Goal: Task Accomplishment & Management: Manage account settings

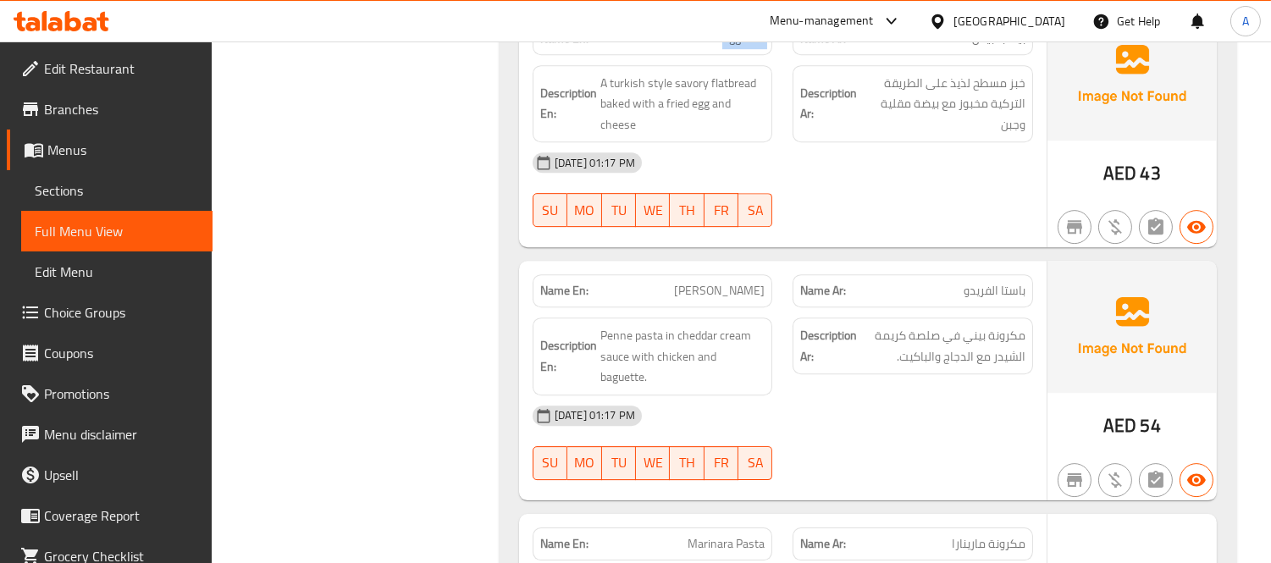
click at [748, 282] on span "[PERSON_NAME]" at bounding box center [719, 291] width 91 height 18
copy span "[PERSON_NAME]"
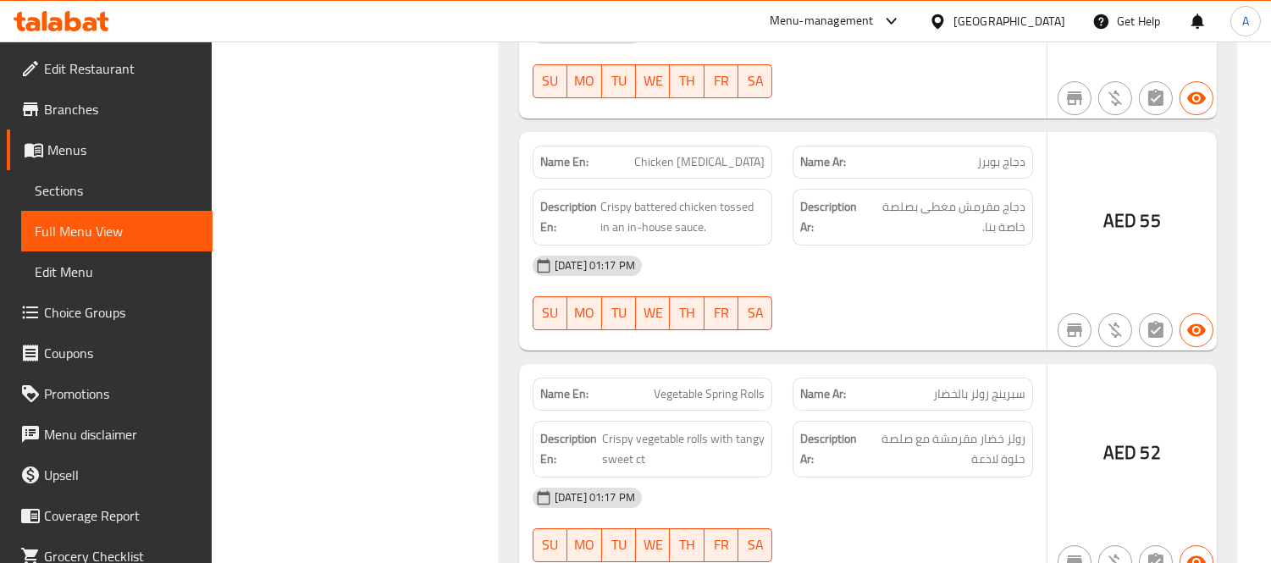
scroll to position [10411, 0]
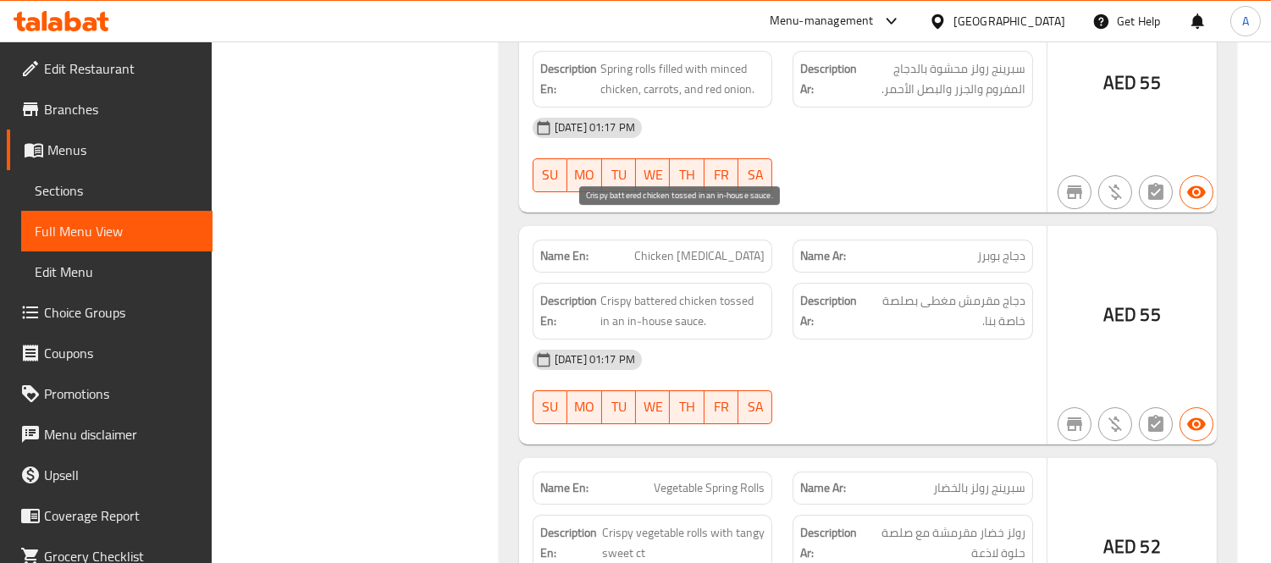
click at [652, 290] on span "Crispy battered chicken tossed in an in-house sauce." at bounding box center [682, 310] width 165 height 41
copy span "battered"
click at [682, 240] on div "Name En: Chicken Poppers" at bounding box center [653, 256] width 240 height 33
click at [711, 247] on span "Chicken [MEDICAL_DATA]" at bounding box center [699, 256] width 130 height 18
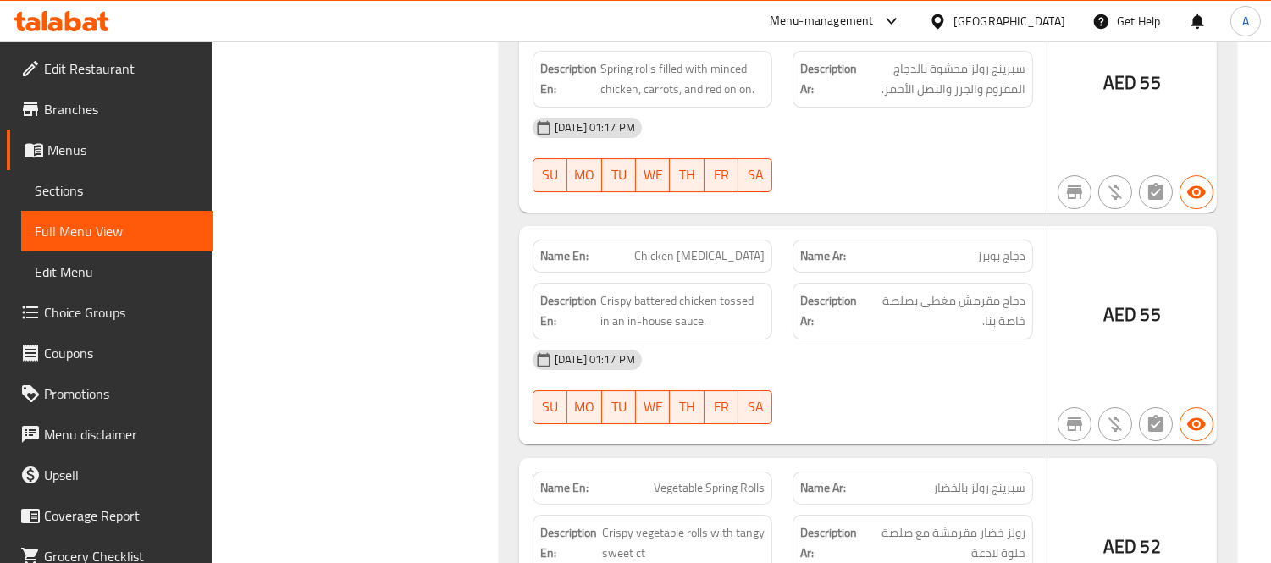
click at [711, 247] on span "Chicken [MEDICAL_DATA]" at bounding box center [699, 256] width 130 height 18
copy span "Chicken [MEDICAL_DATA]"
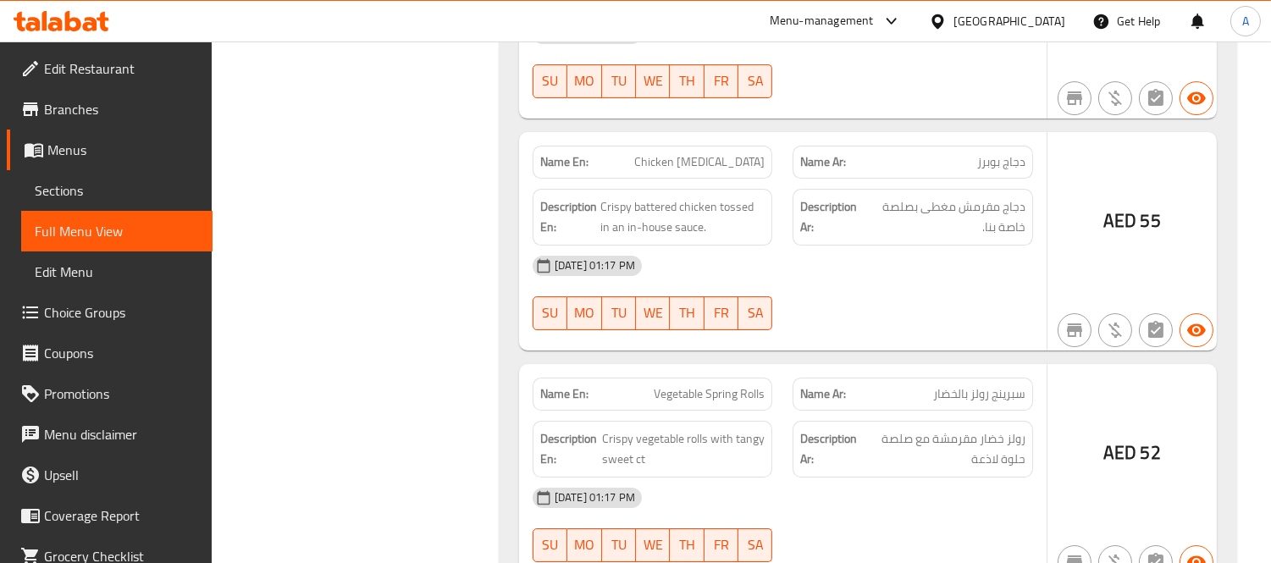
click at [665, 385] on span "Vegetable Spring Rolls" at bounding box center [709, 394] width 111 height 18
copy span "Vegetable Spring Rolls"
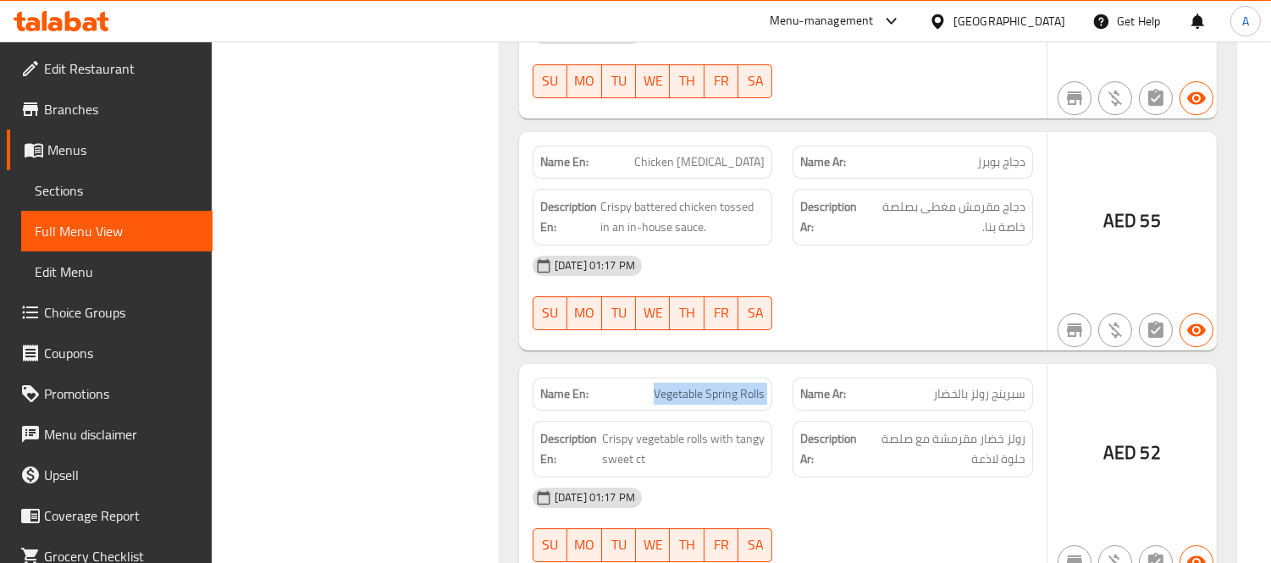
copy span "Vegetable Spring Rolls"
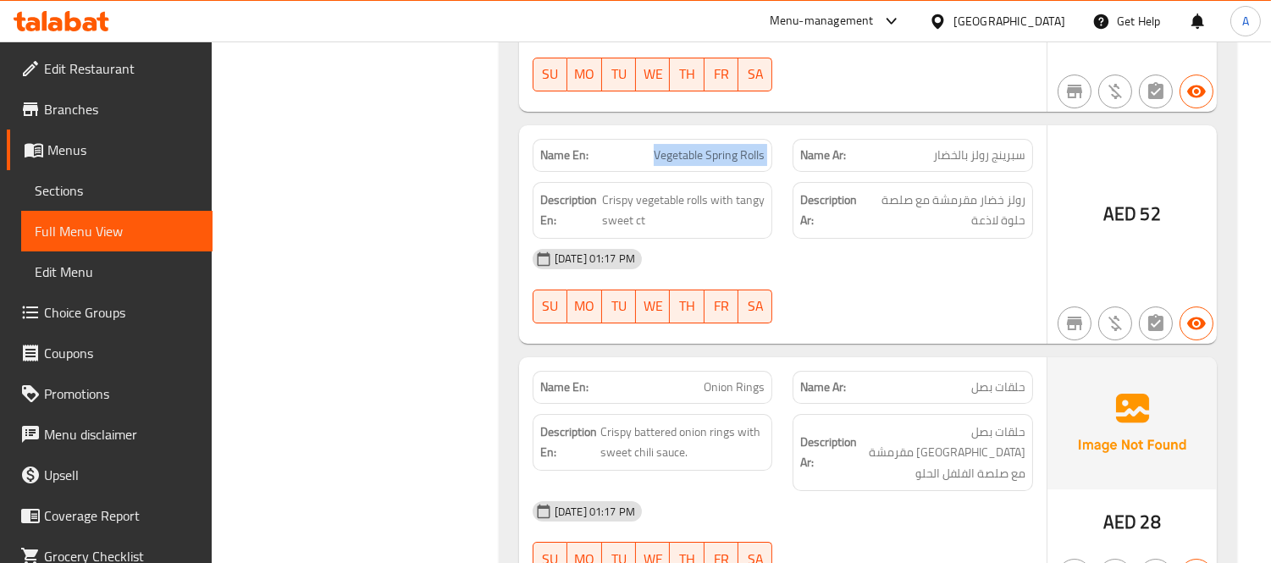
scroll to position [10787, 0]
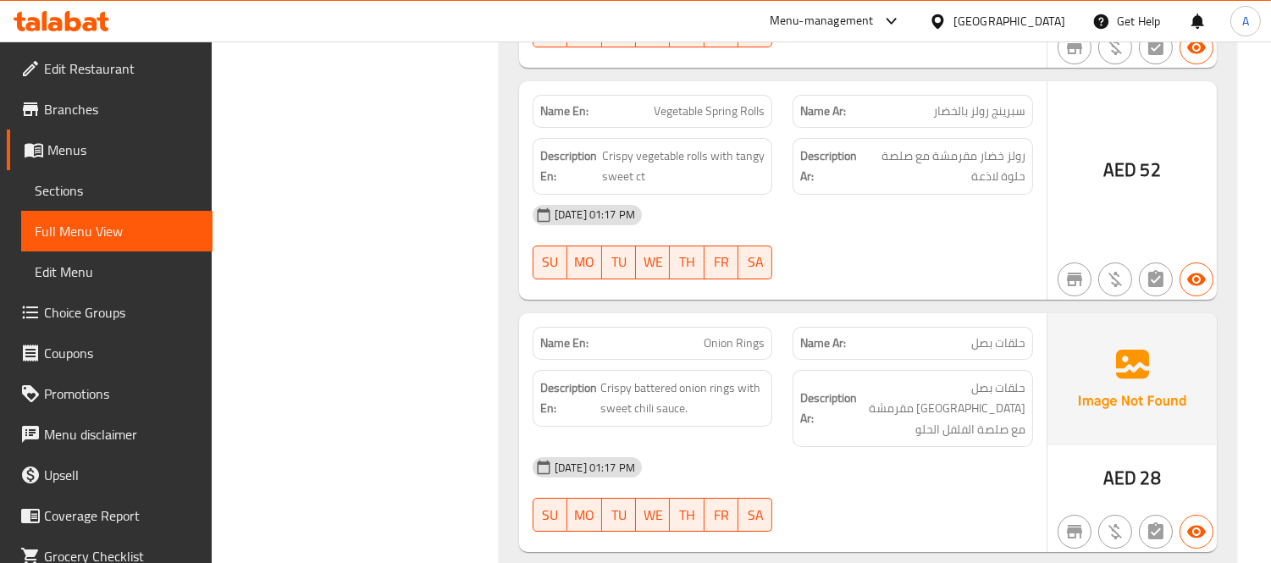
click at [748, 334] on span "Onion Rings" at bounding box center [734, 343] width 61 height 18
click at [746, 327] on div "Name En: Onion Rings" at bounding box center [653, 343] width 240 height 33
click at [746, 334] on span "Onion Rings" at bounding box center [734, 343] width 61 height 18
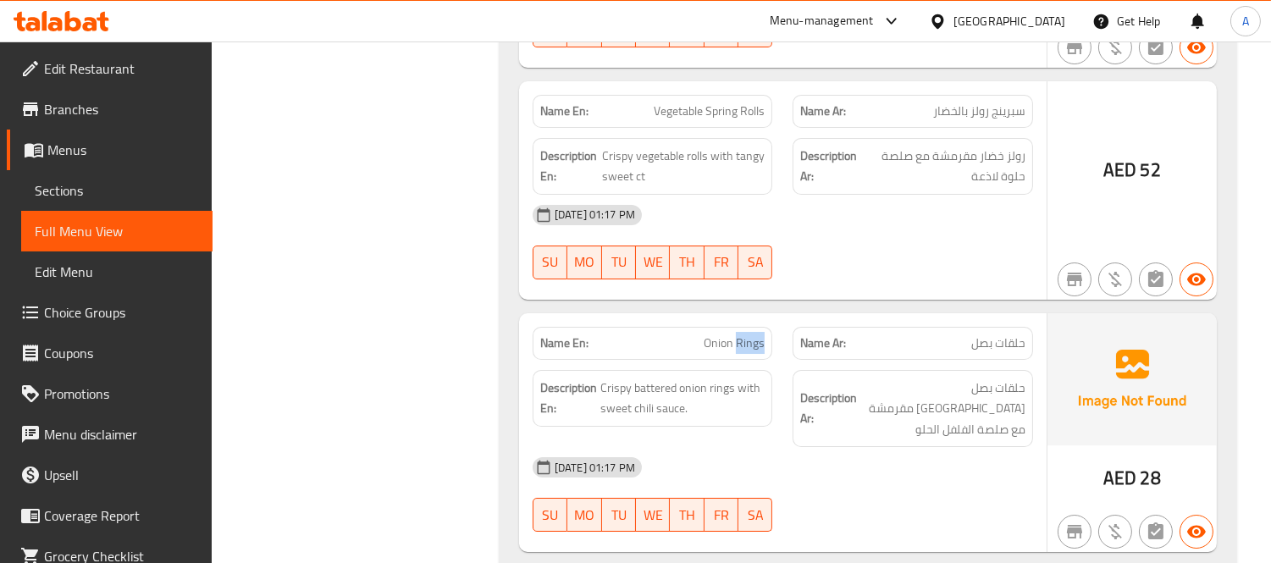
click at [746, 334] on span "Onion Rings" at bounding box center [734, 343] width 61 height 18
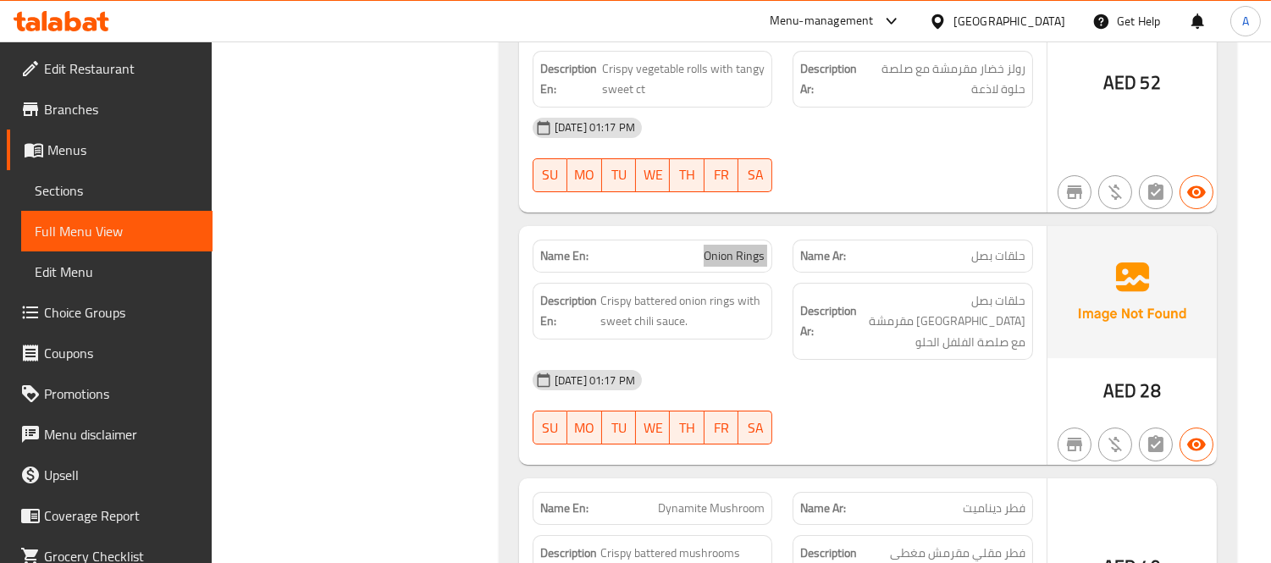
scroll to position [10975, 0]
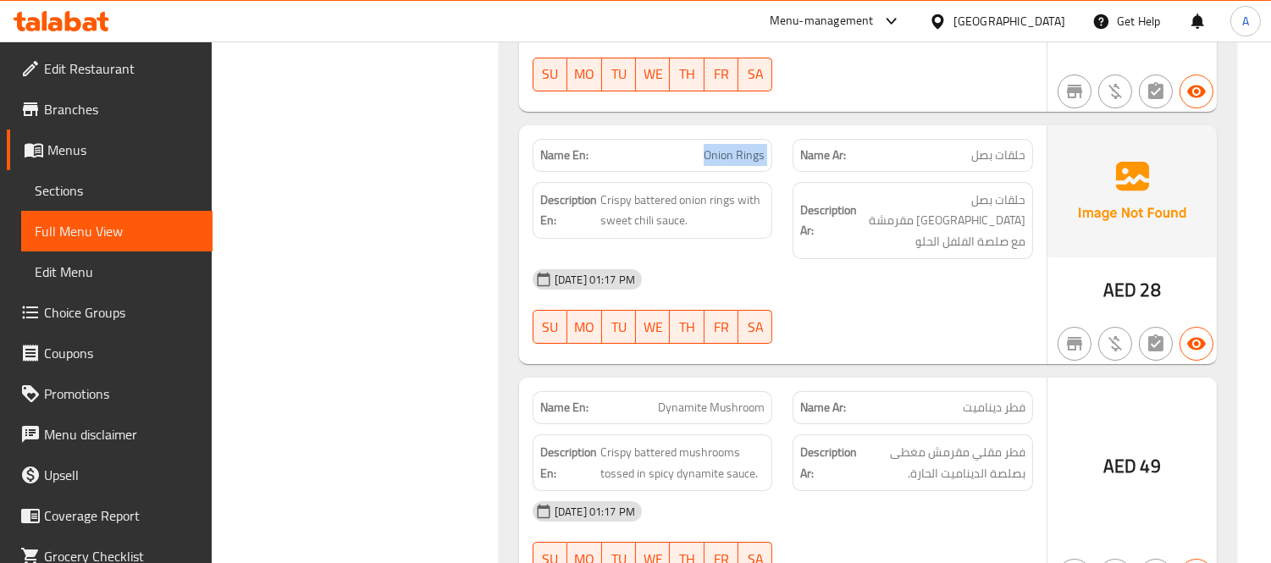
click at [654, 399] on p "Name En: Dynamite Mushroom" at bounding box center [652, 408] width 225 height 18
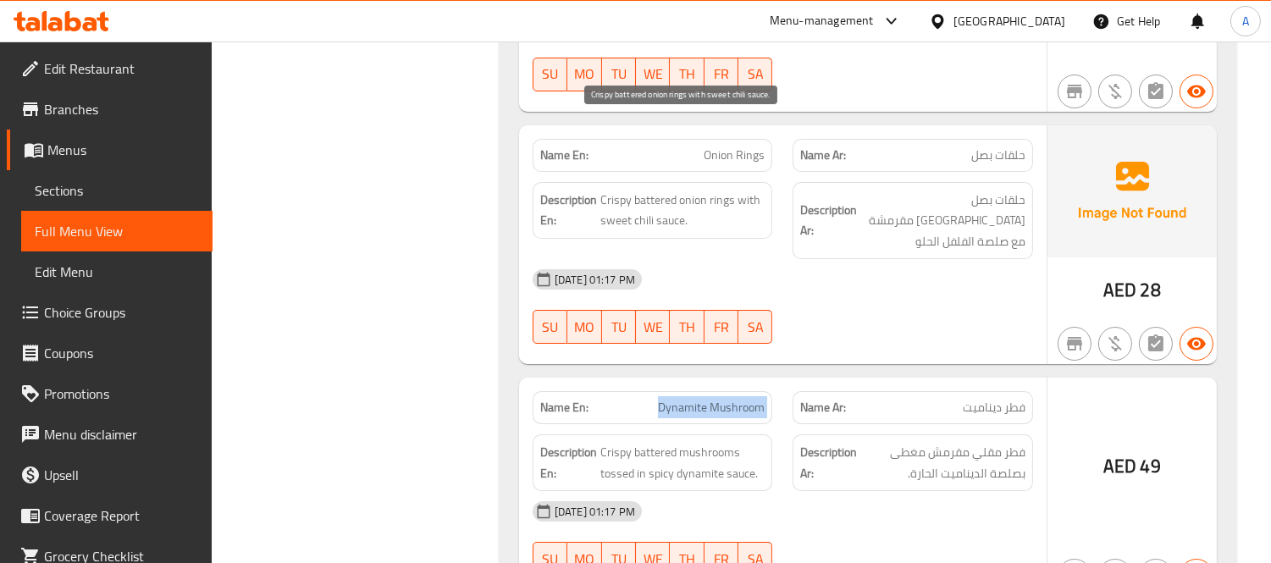
click at [665, 190] on span "Crispy battered onion rings with sweet chili sauce." at bounding box center [682, 210] width 165 height 41
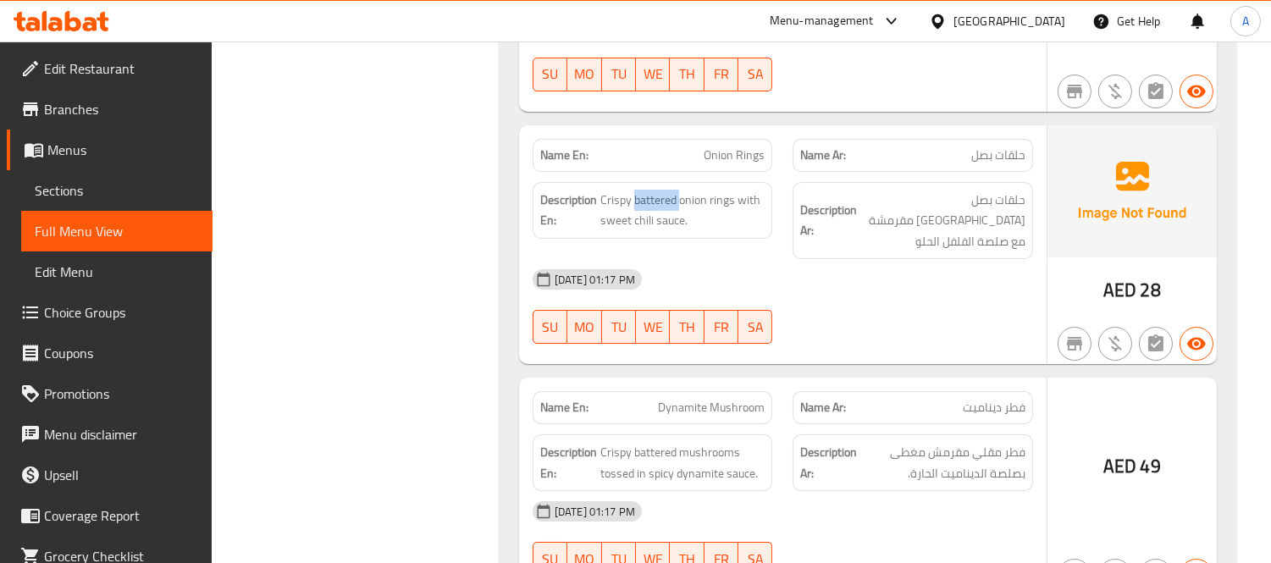
click at [703, 399] on span "Dynamite Mushroom" at bounding box center [711, 408] width 107 height 18
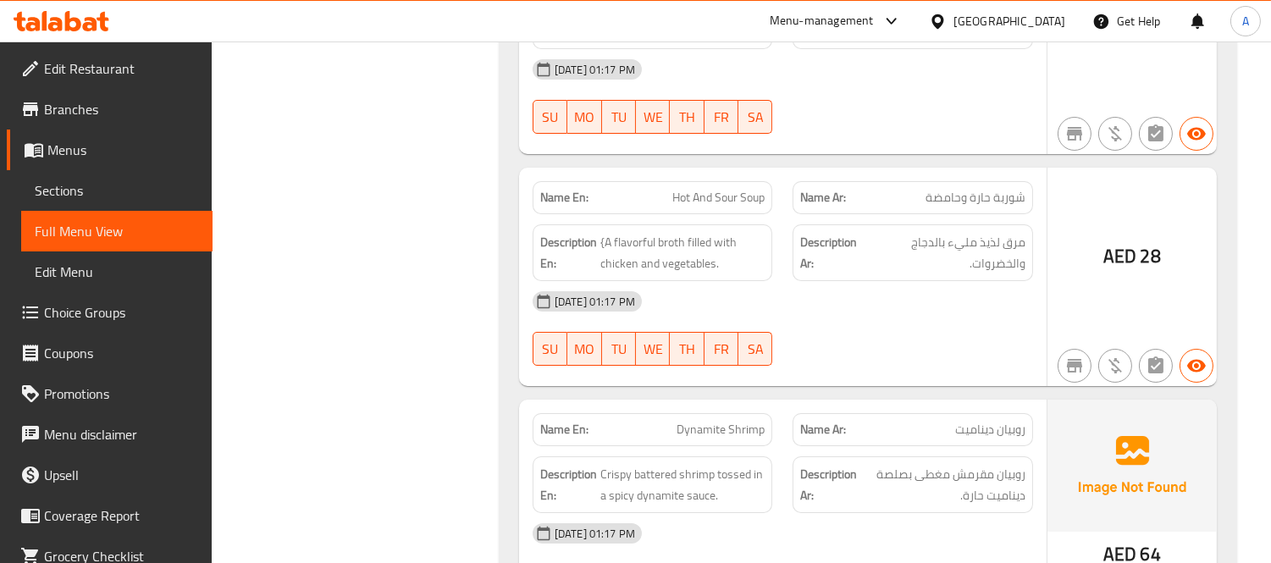
scroll to position [11446, 0]
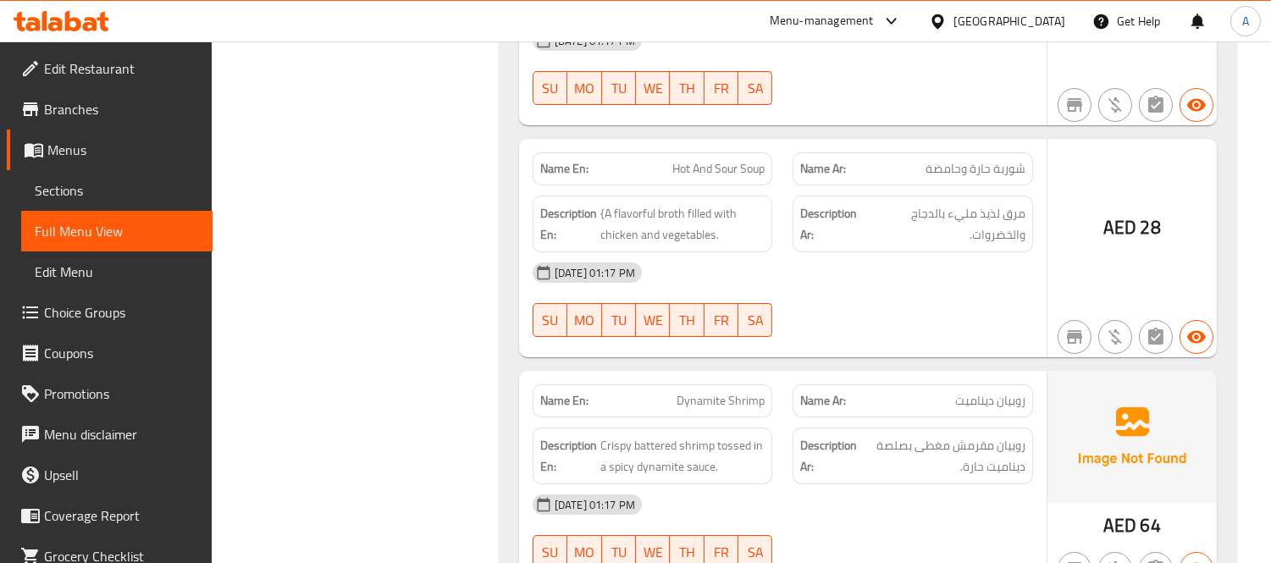
click at [697, 392] on span "Dynamite Shrimp" at bounding box center [720, 401] width 88 height 18
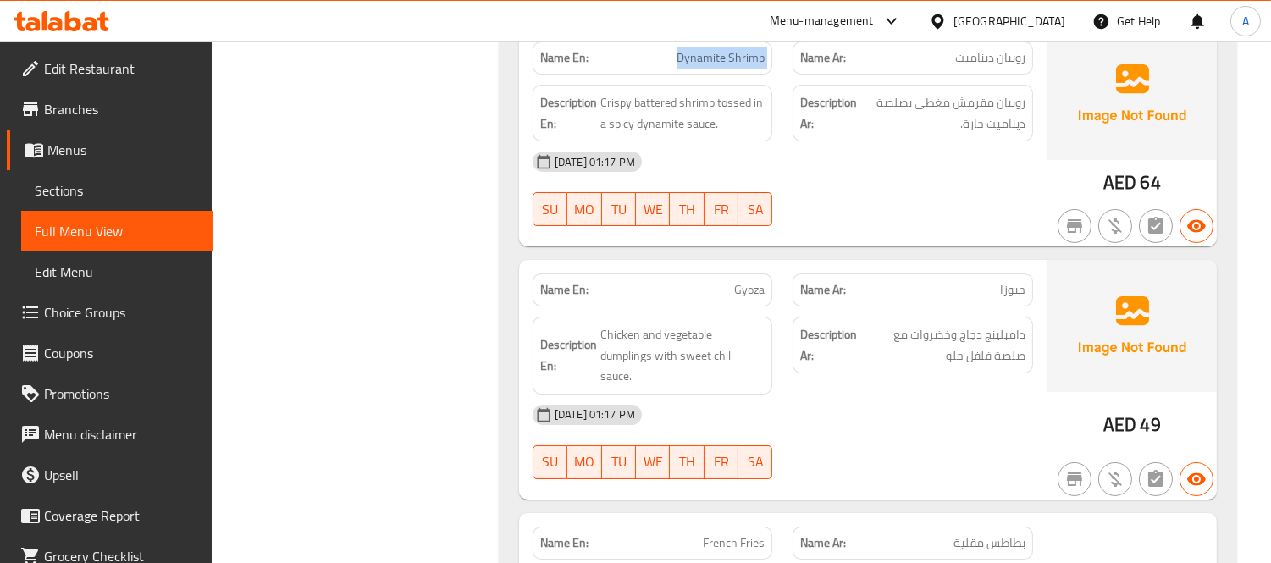
scroll to position [11822, 0]
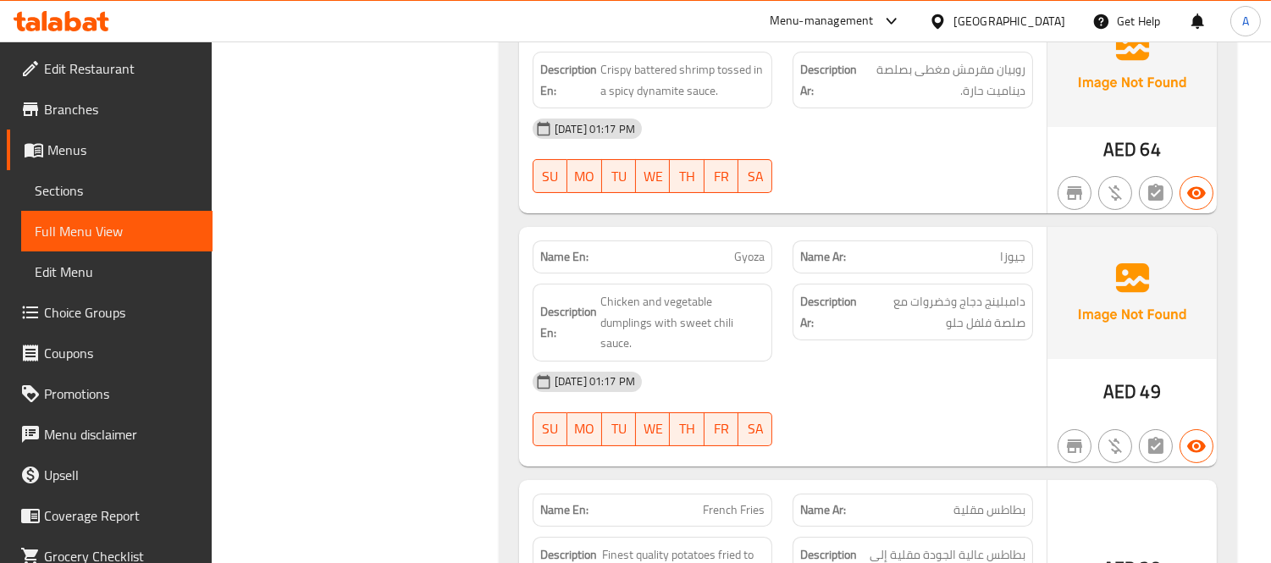
click at [745, 248] on span "Gyoza" at bounding box center [749, 257] width 30 height 18
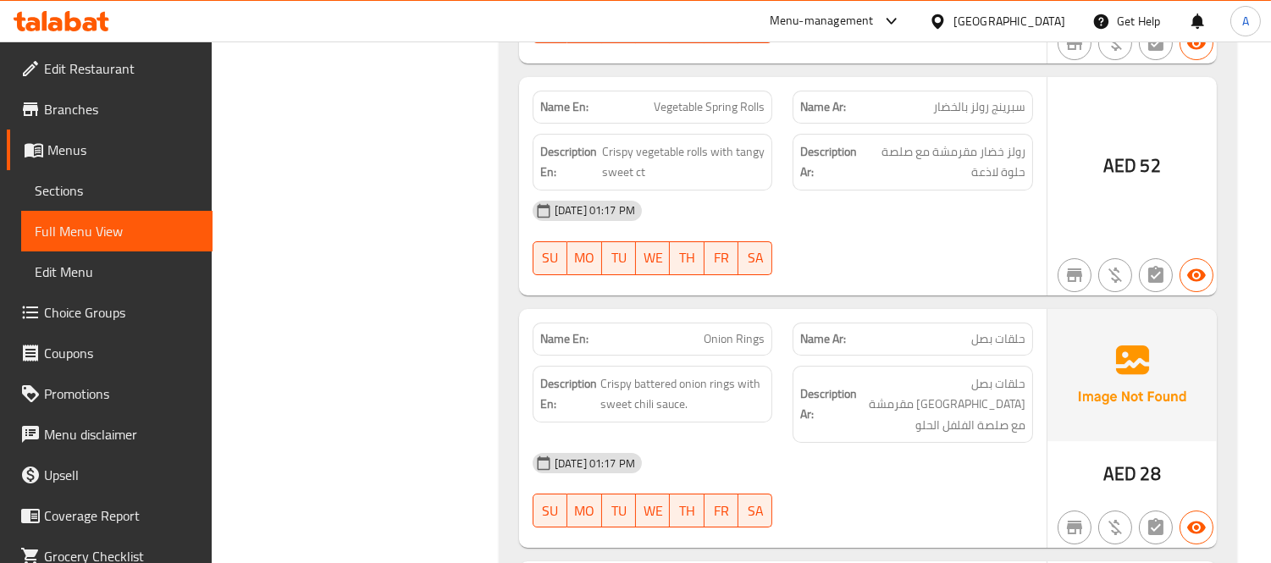
scroll to position [10787, 0]
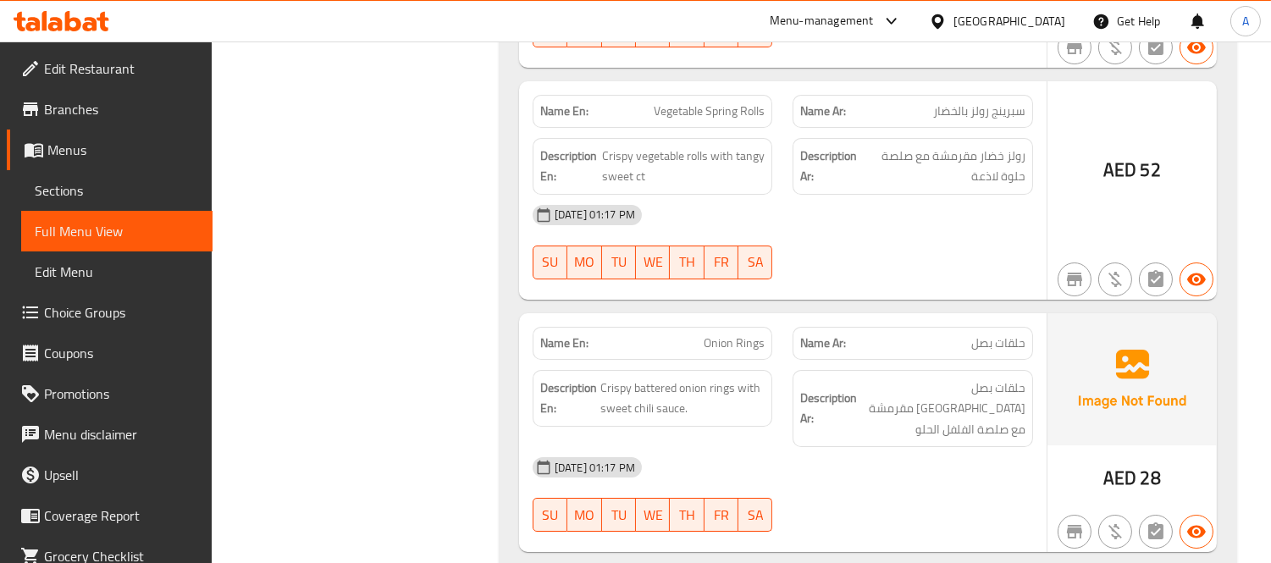
click at [739, 334] on span "Onion Rings" at bounding box center [734, 343] width 61 height 18
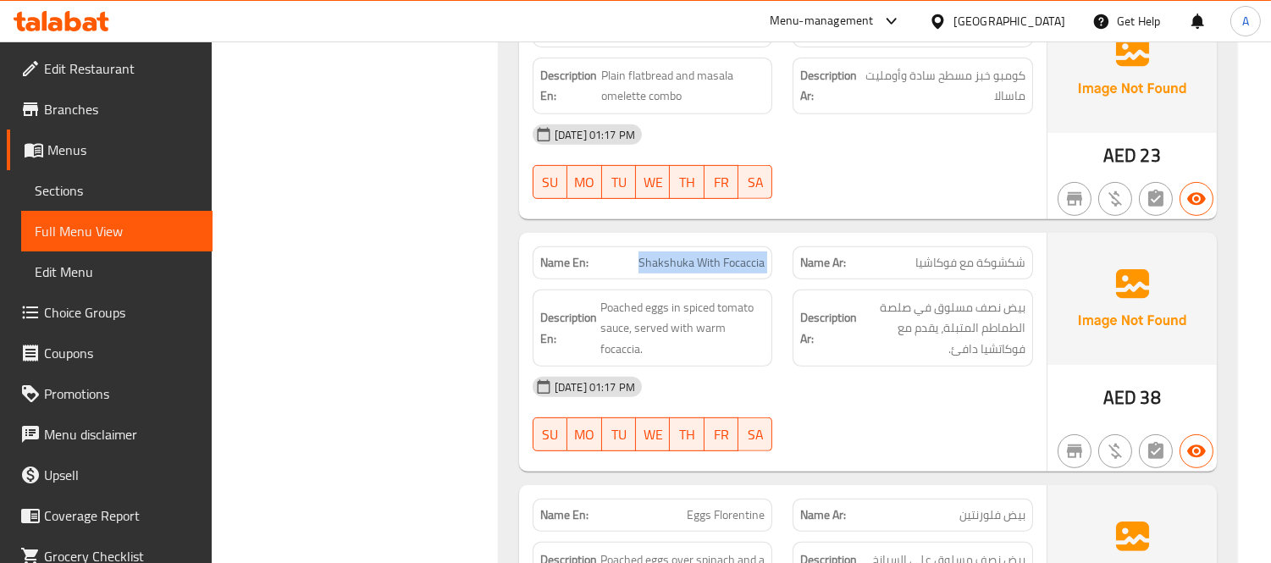
click at [130, 200] on span "Sections" at bounding box center [117, 190] width 164 height 20
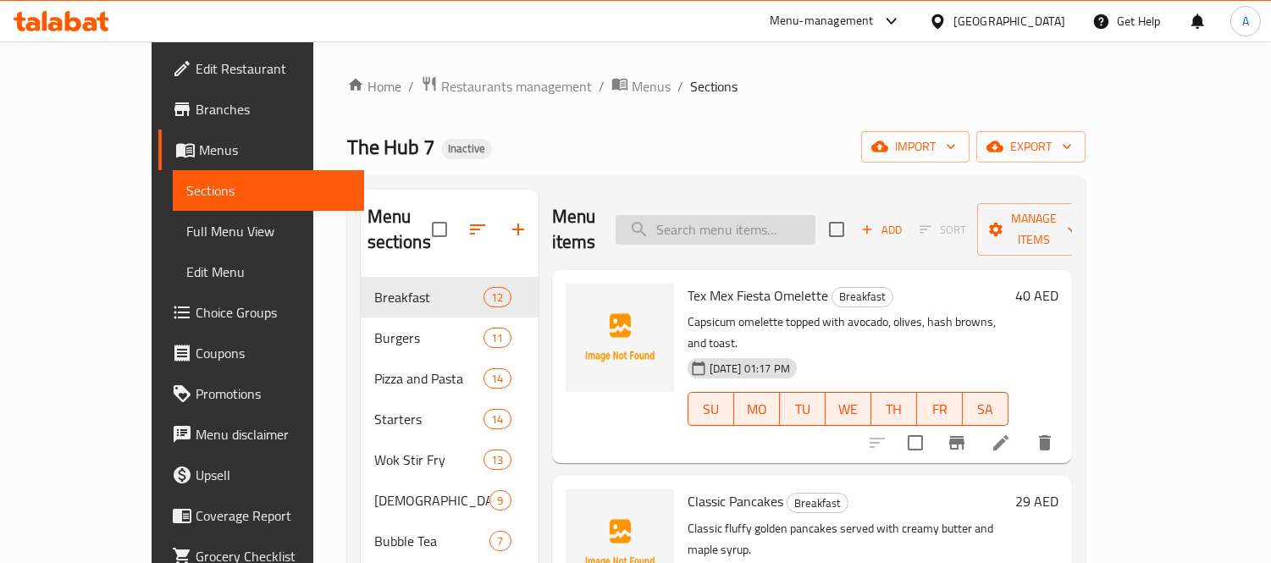
click at [815, 221] on input "search" at bounding box center [715, 230] width 200 height 30
paste input "Shakshuka With Focaccia"
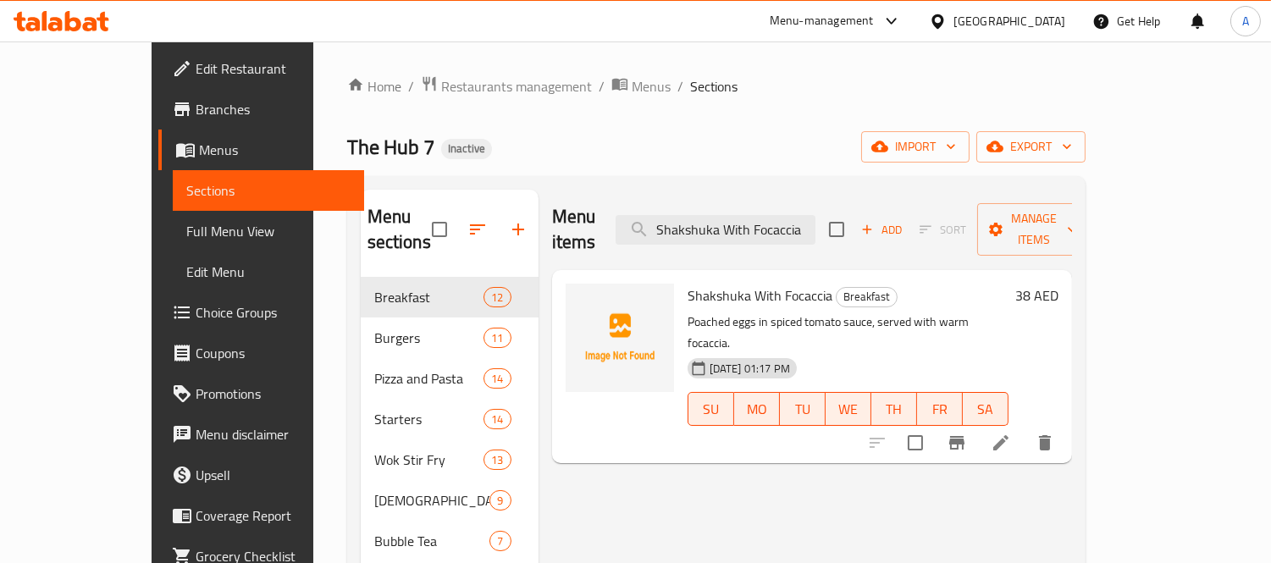
type input "Shakshuka With Focaccia"
click at [1011, 433] on icon at bounding box center [1001, 443] width 20 height 20
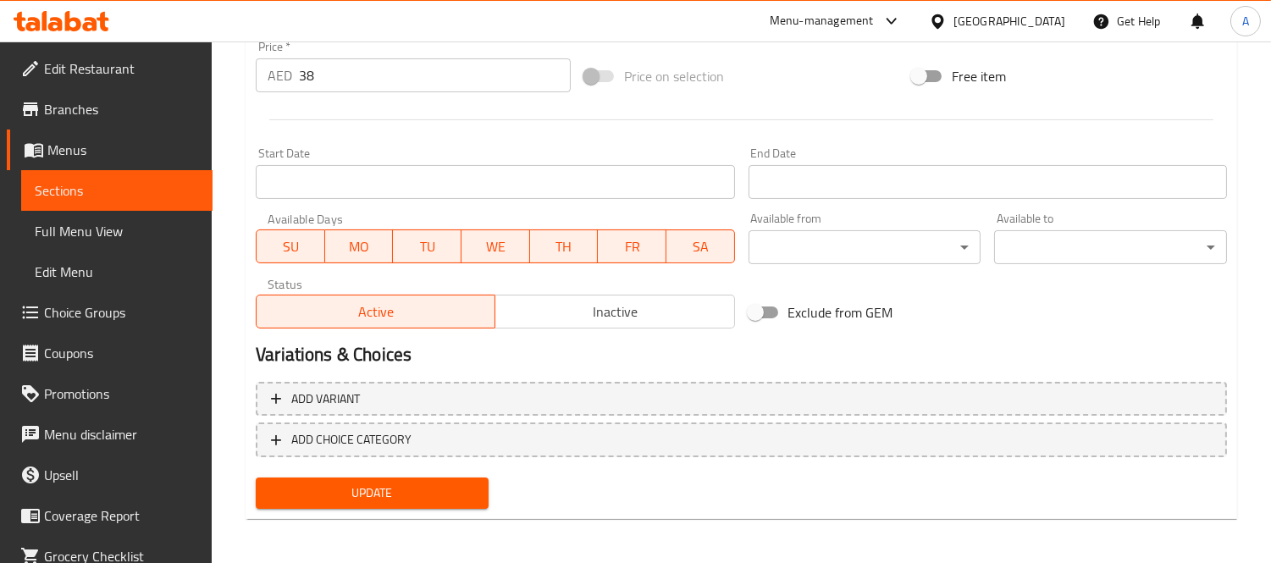
type textarea "بيض نصف مسلوق في صلصة الطماطم المتبلة، يقدم مع فوكاشيا دافئ."
click at [441, 491] on span "Update" at bounding box center [372, 493] width 206 height 21
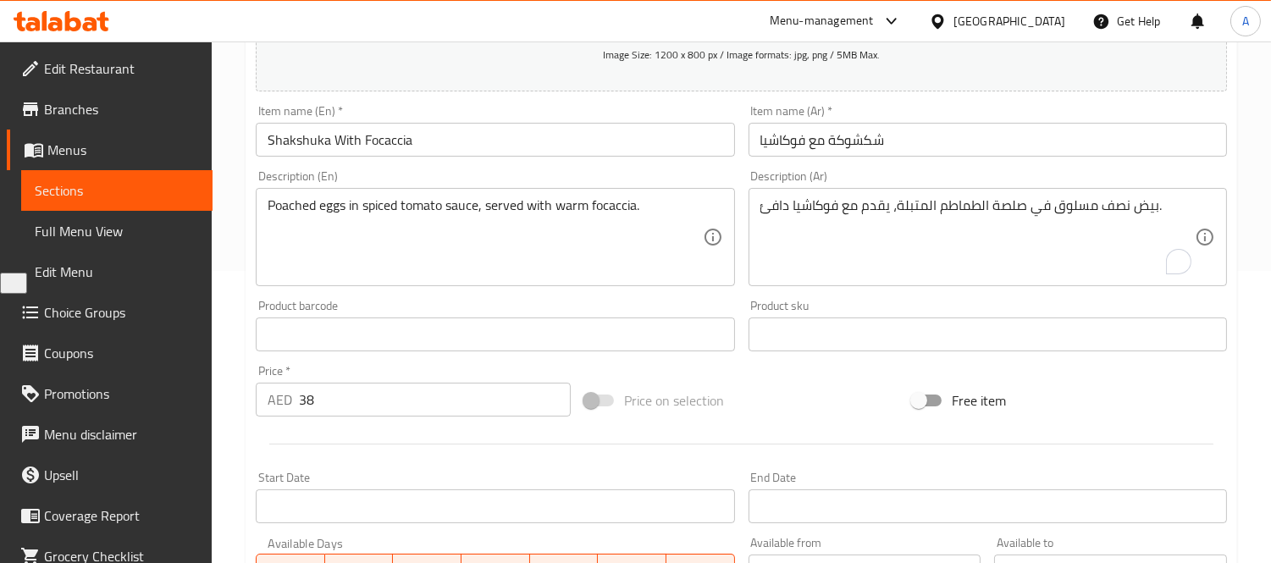
scroll to position [146, 0]
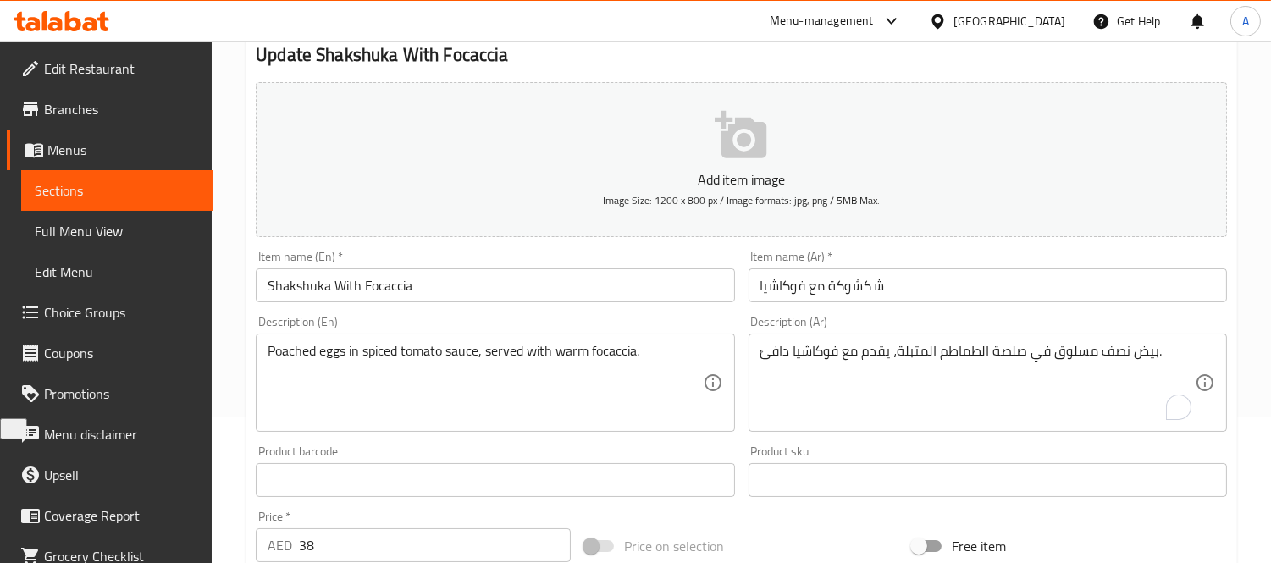
click at [119, 222] on span "Full Menu View" at bounding box center [117, 231] width 164 height 20
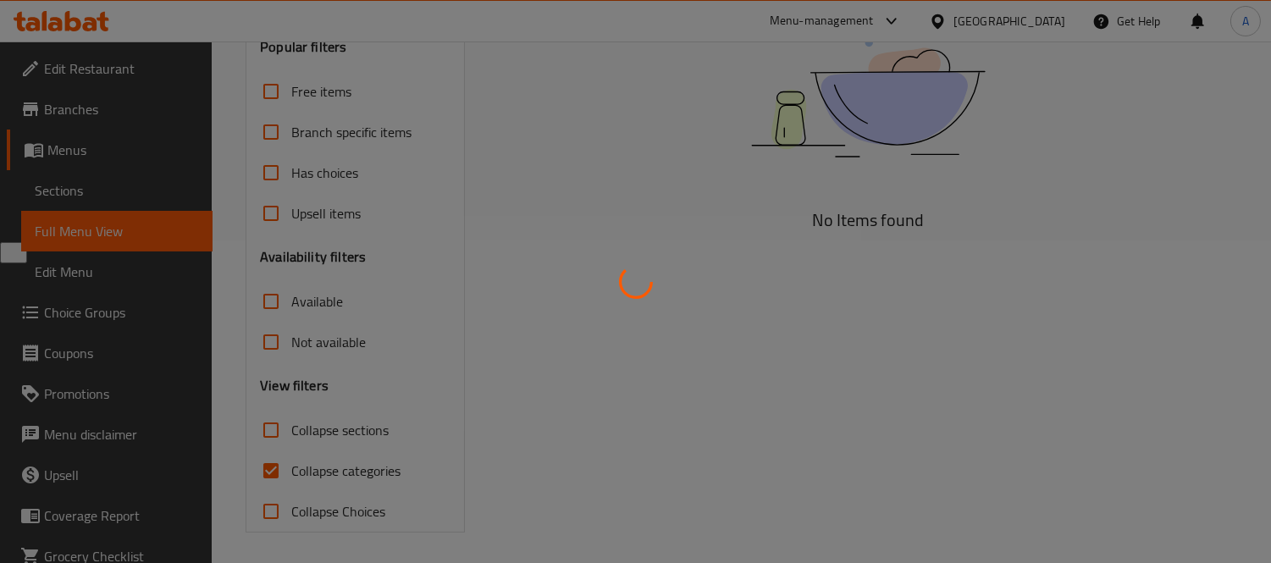
scroll to position [326, 0]
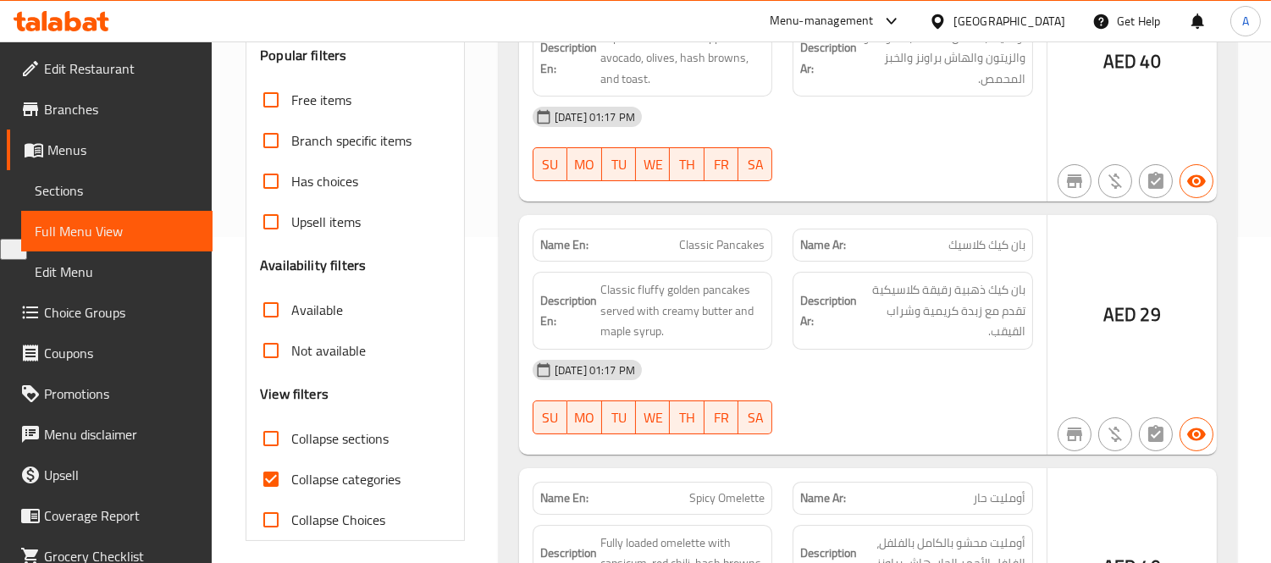
click at [274, 477] on div at bounding box center [635, 281] width 1271 height 563
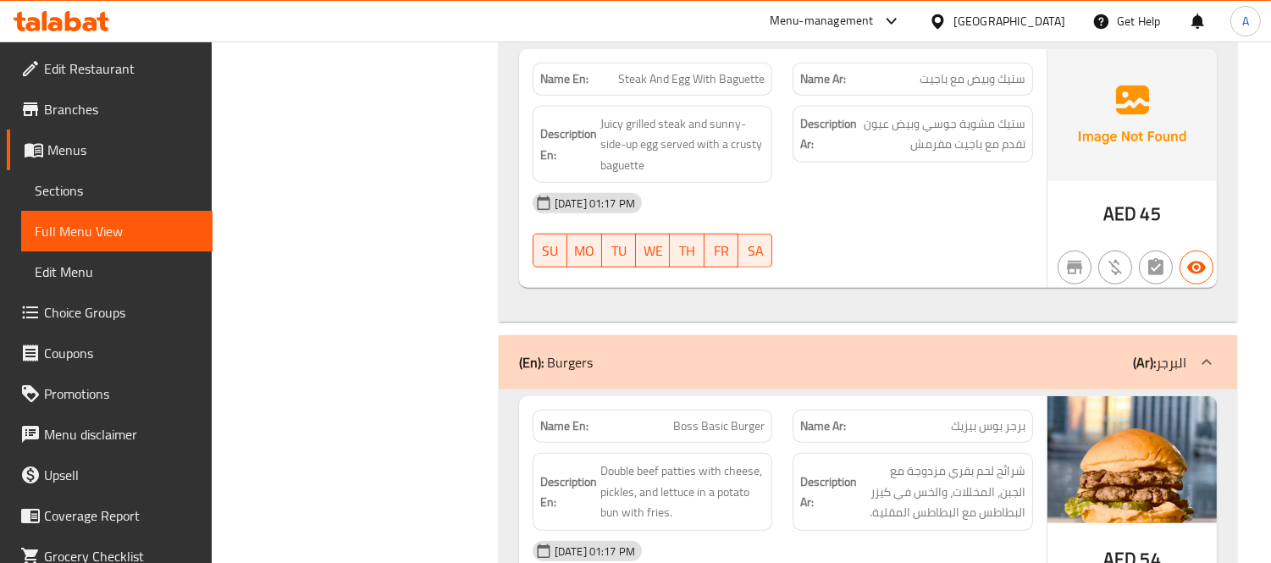
scroll to position [2916, 0]
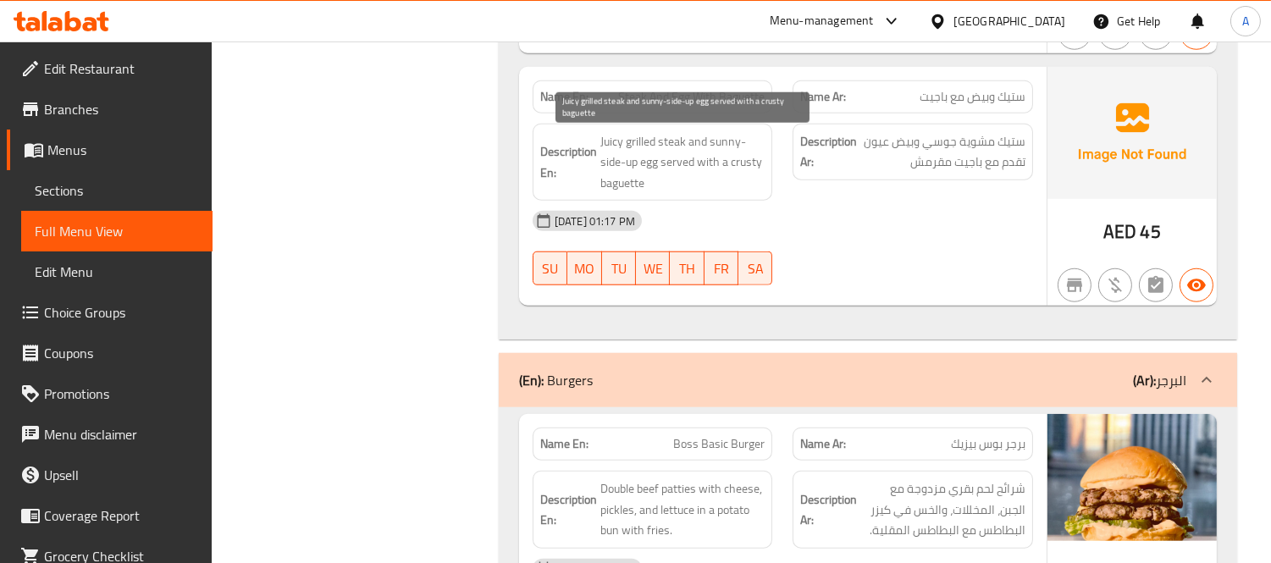
click at [743, 169] on span "Juicy grilled steak and sunny-side-up egg served with a crusty baguette" at bounding box center [682, 162] width 165 height 63
copy span "crusty"
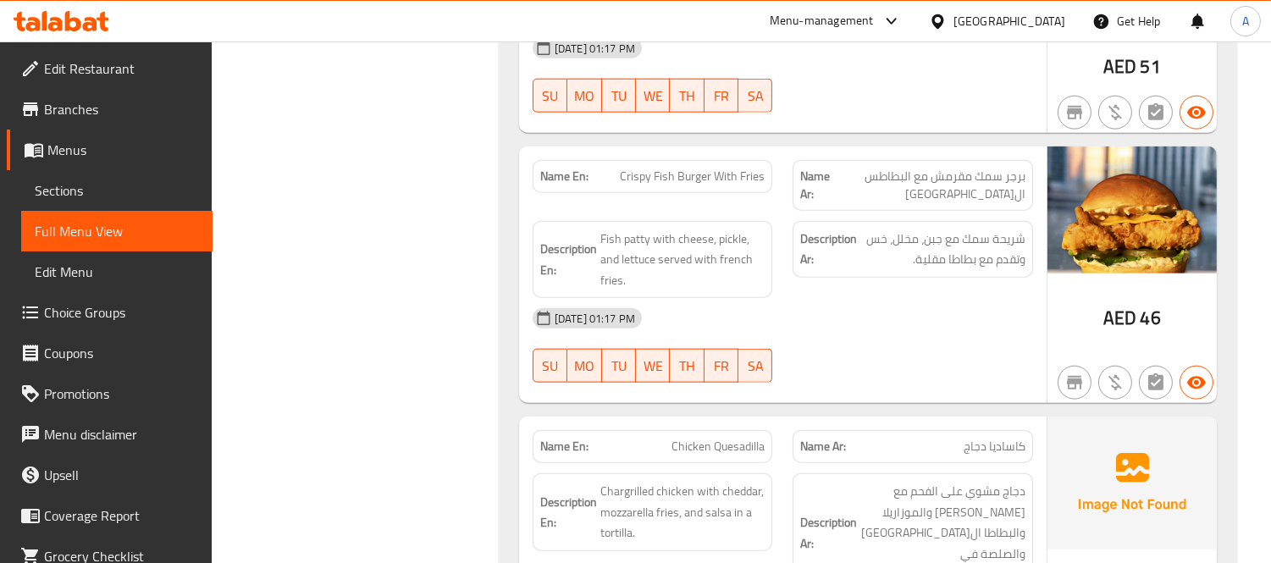
scroll to position [3856, 0]
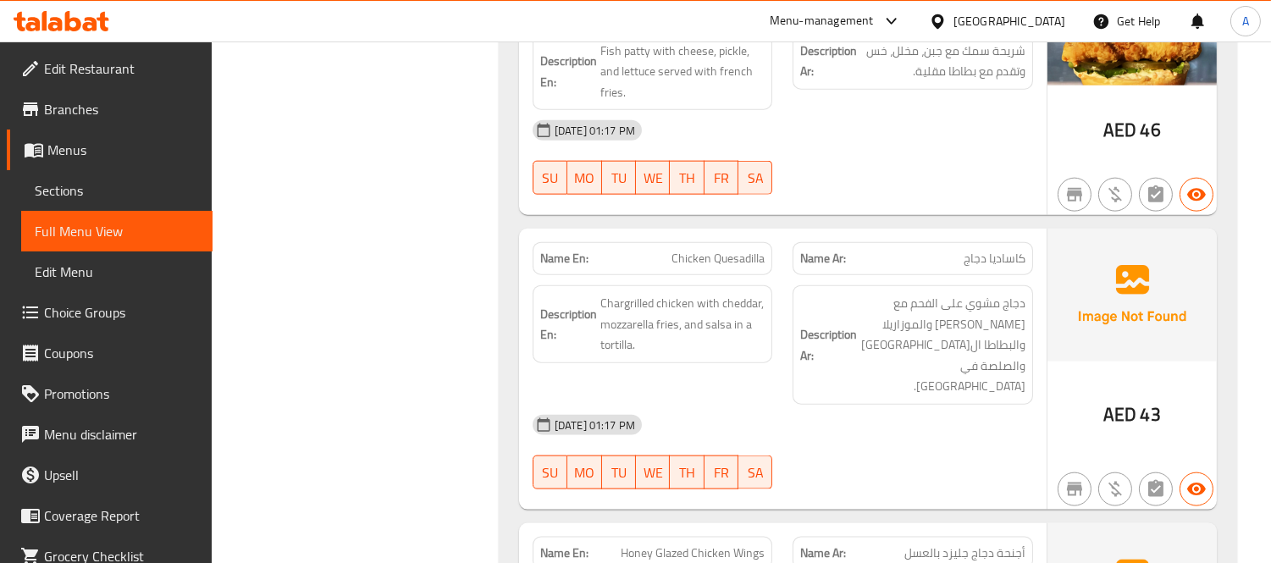
click at [728, 264] on span "Chicken Quesadilla" at bounding box center [717, 259] width 93 height 18
copy span "Chicken Quesadilla"
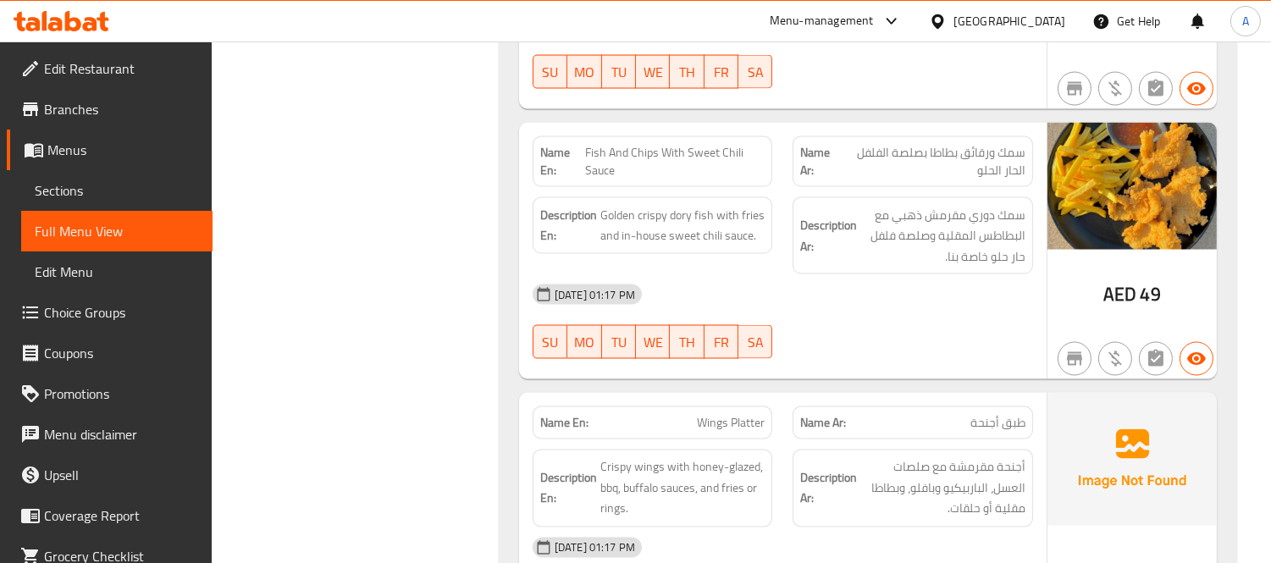
scroll to position [5456, 0]
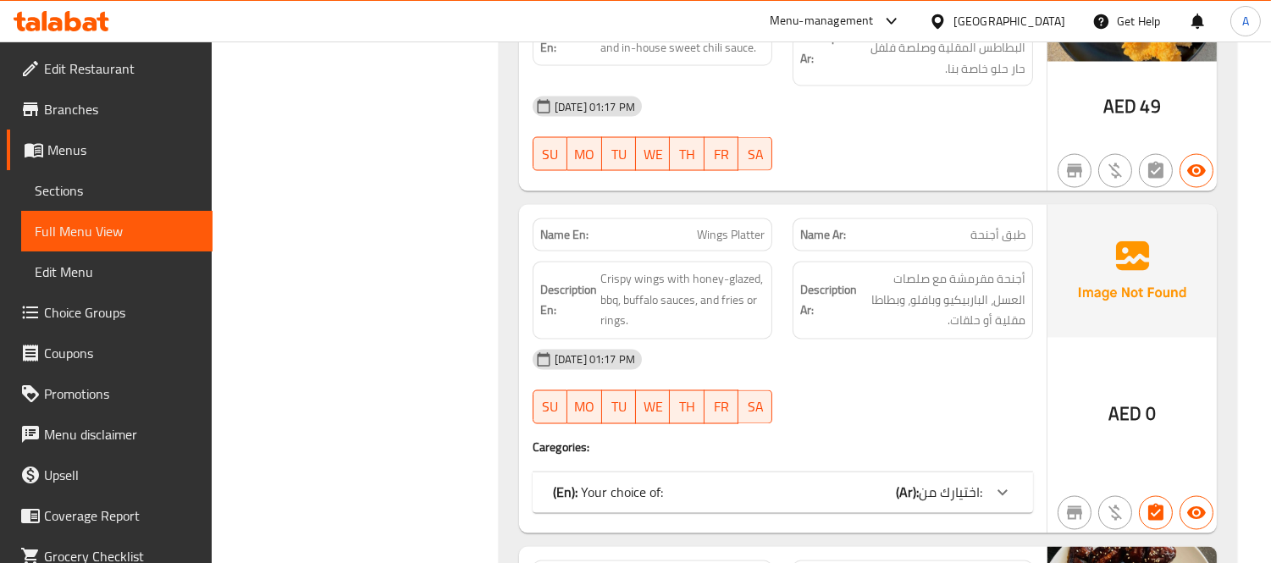
click at [579, 483] on p "(En): Your choice of:" at bounding box center [608, 493] width 110 height 20
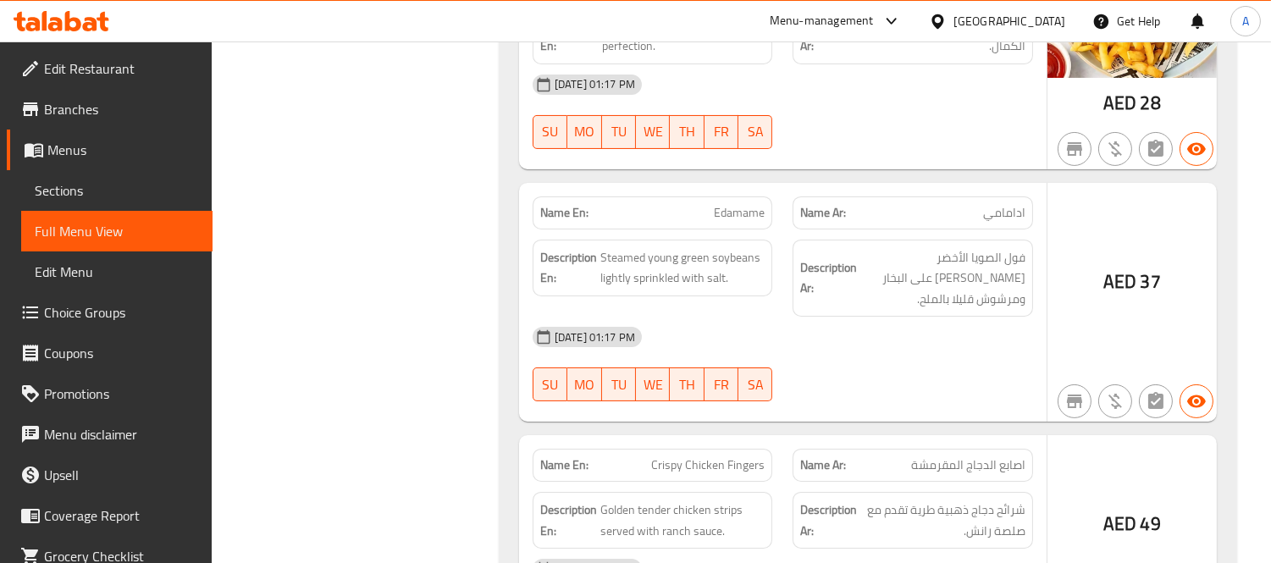
scroll to position [12134, 0]
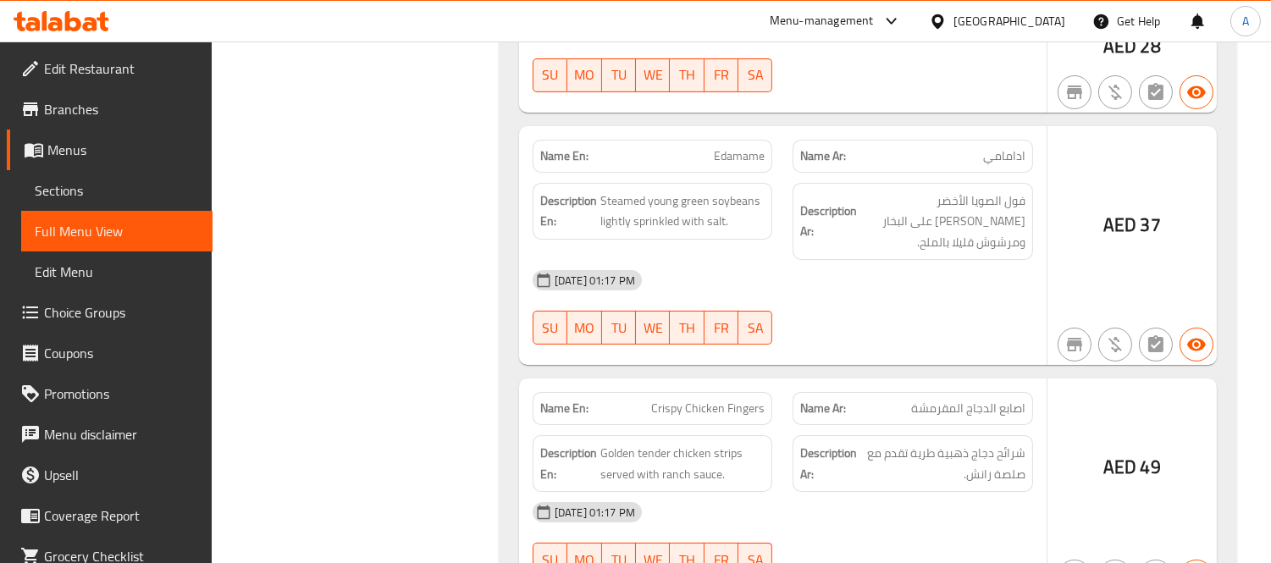
click at [739, 147] on span "Edamame" at bounding box center [739, 156] width 51 height 18
copy span "Edamame"
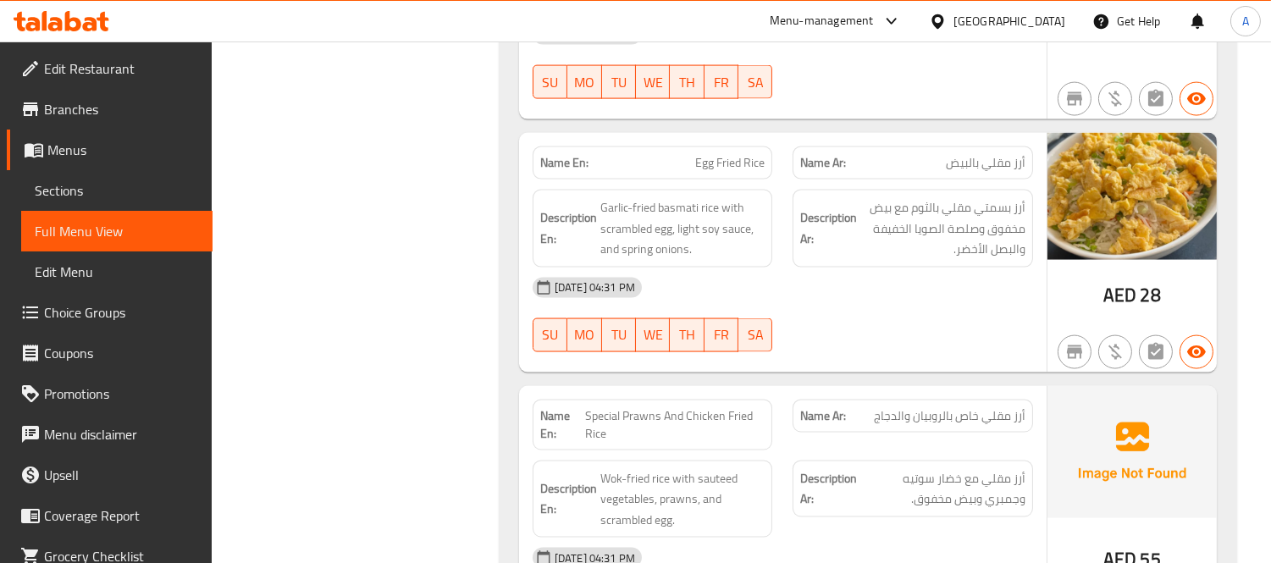
scroll to position [16273, 0]
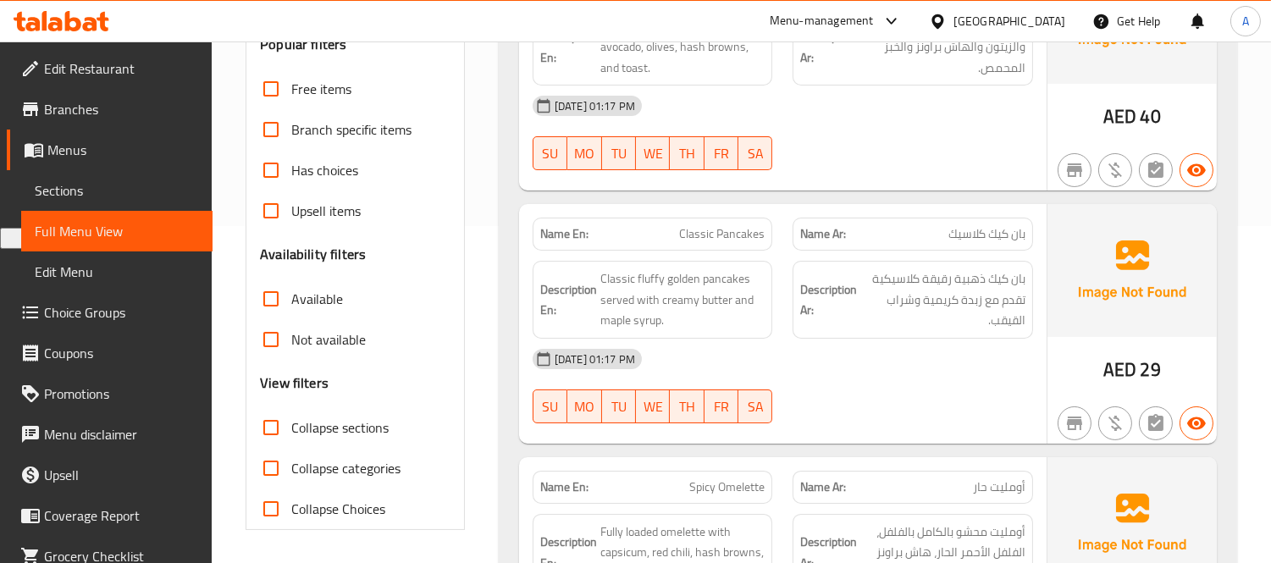
click at [273, 428] on input "Collapse sections" at bounding box center [271, 427] width 41 height 41
checkbox input "true"
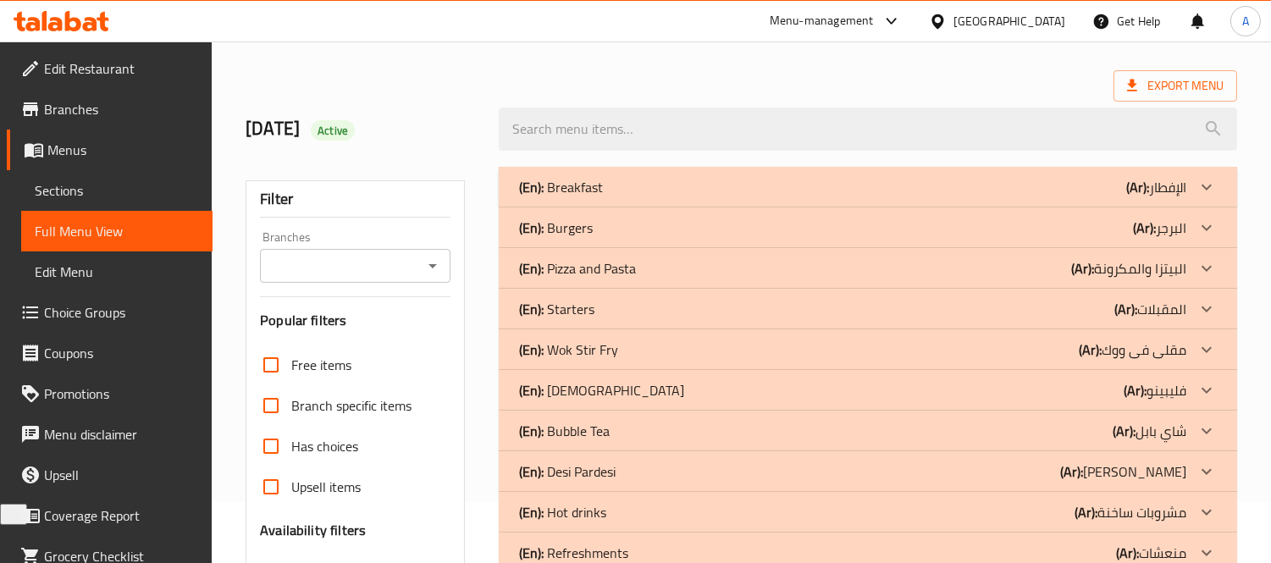
scroll to position [55, 0]
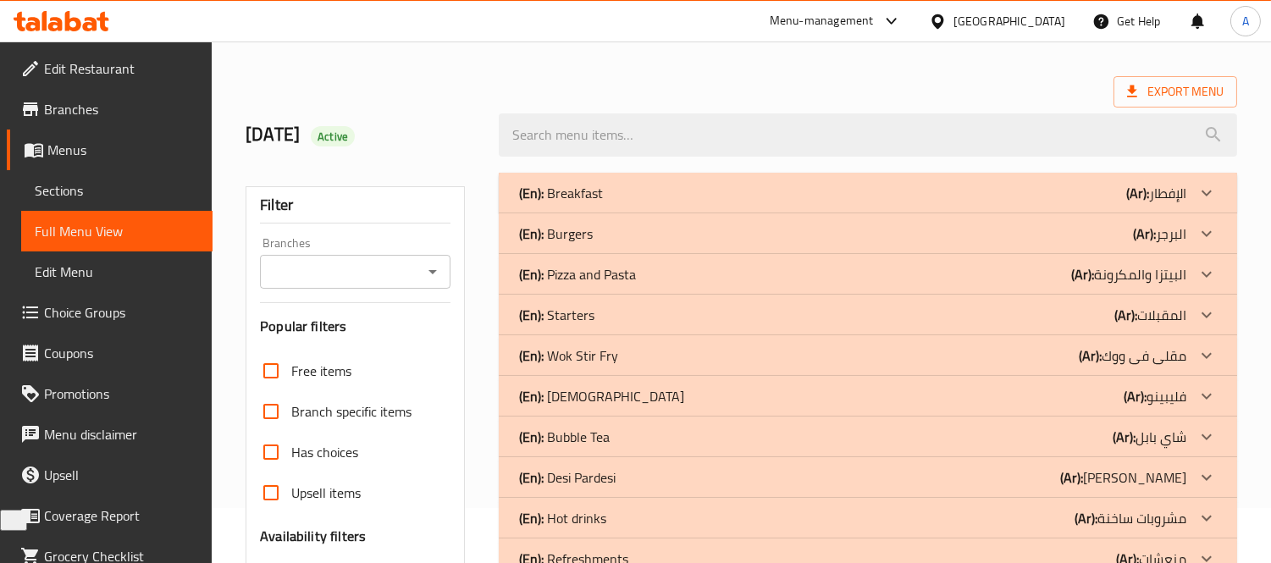
click at [793, 362] on div "(En): Wok Stir Fry (Ar): مقلى فى ووك" at bounding box center [852, 355] width 667 height 20
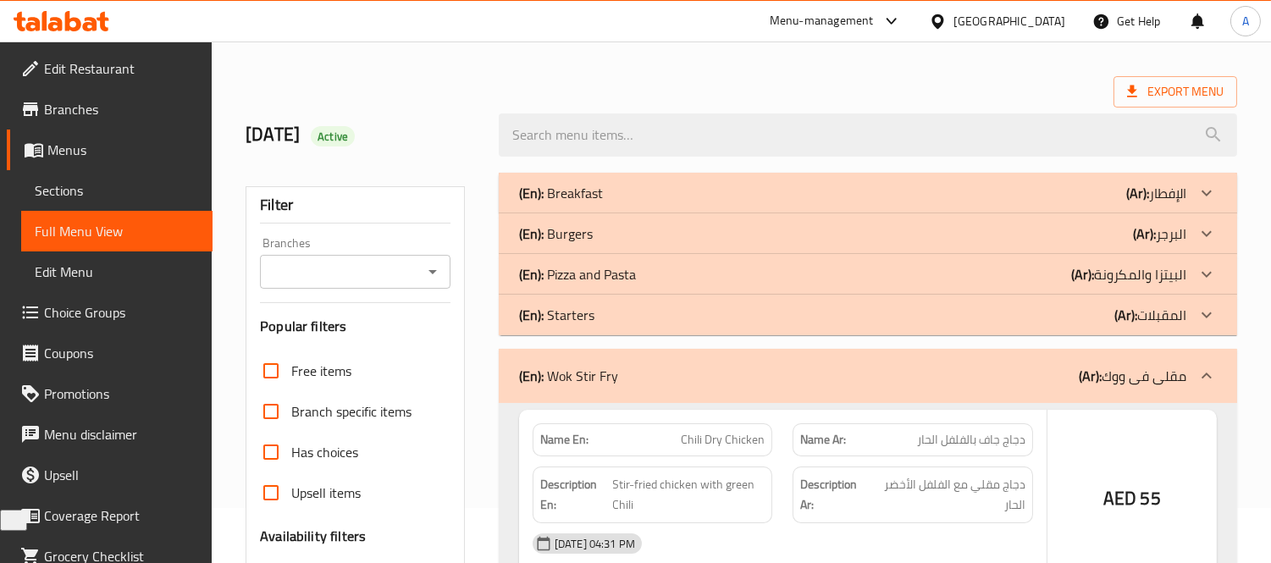
click at [814, 317] on div "(En): Starters (Ar): المقبلات" at bounding box center [852, 315] width 667 height 20
click at [816, 277] on div "(En): Pizza and Pasta (Ar): البيتزا والمكرونة" at bounding box center [852, 274] width 667 height 20
click at [811, 235] on div "(En): Burgers (Ar): البرجر" at bounding box center [852, 234] width 667 height 20
click at [808, 193] on div "(En): Breakfast (Ar): الإفطار" at bounding box center [852, 193] width 667 height 20
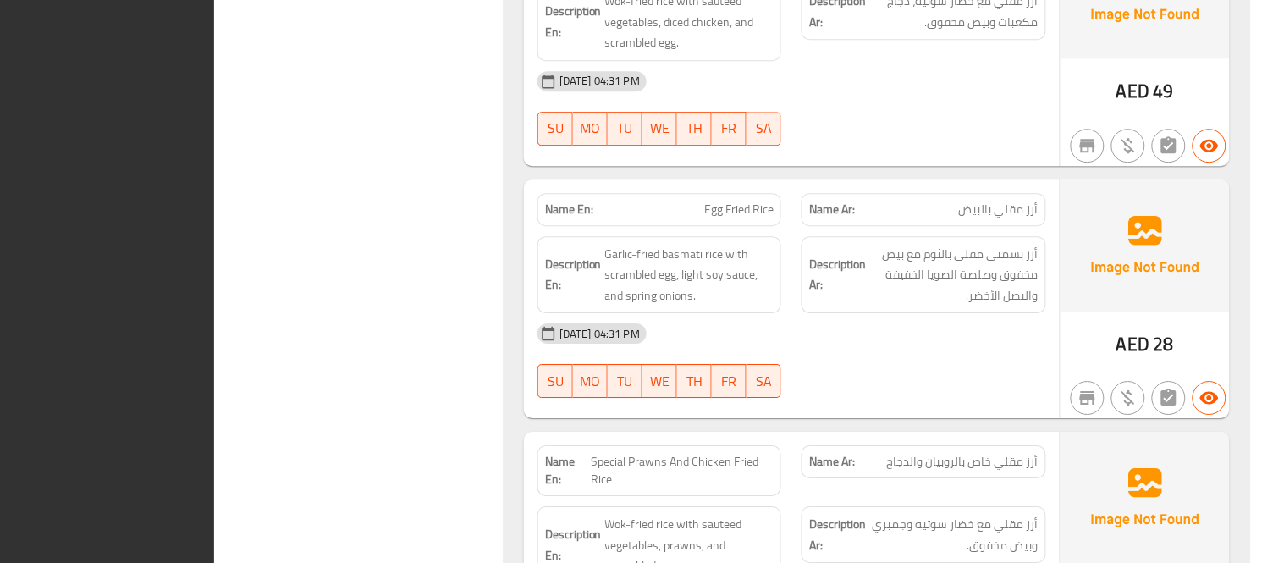
scroll to position [0, 0]
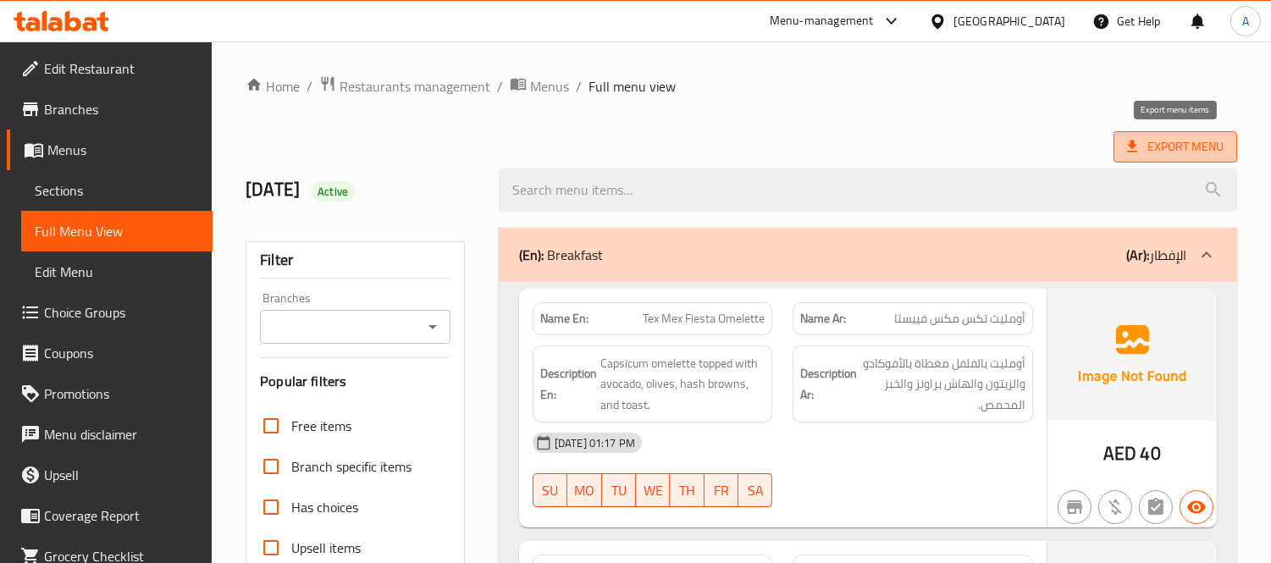
click at [1143, 157] on span "Export Menu" at bounding box center [1175, 146] width 97 height 21
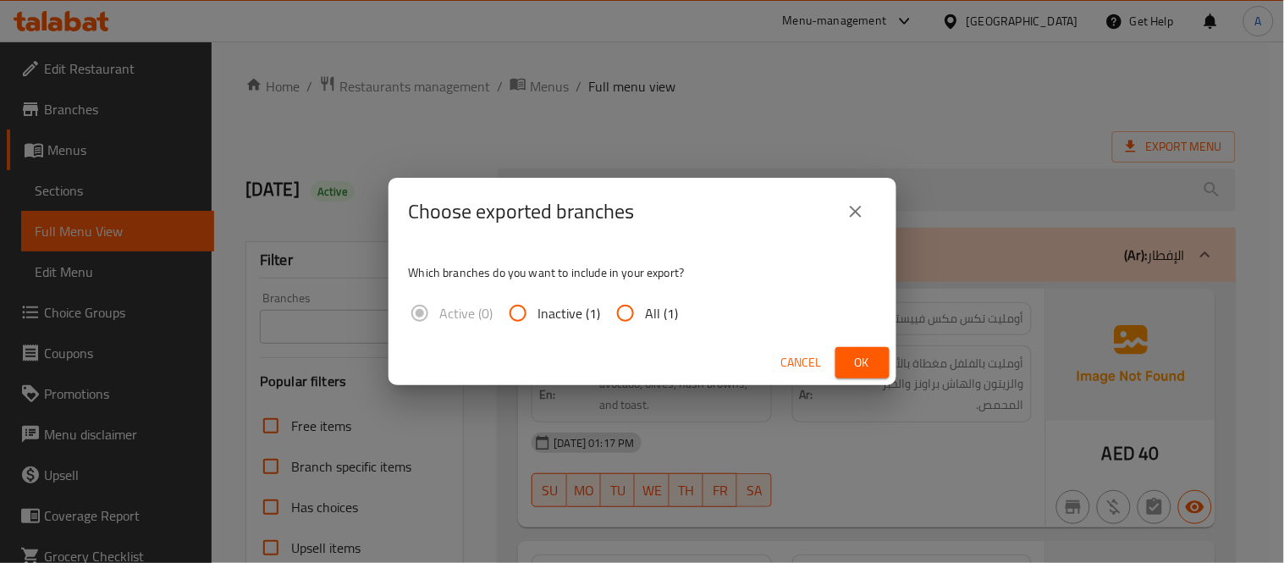
click at [654, 310] on span "All (1)" at bounding box center [662, 313] width 33 height 20
click at [646, 310] on input "All (1)" at bounding box center [625, 313] width 41 height 41
radio input "true"
click at [849, 362] on span "Ok" at bounding box center [862, 362] width 27 height 21
